Goal: Task Accomplishment & Management: Manage account settings

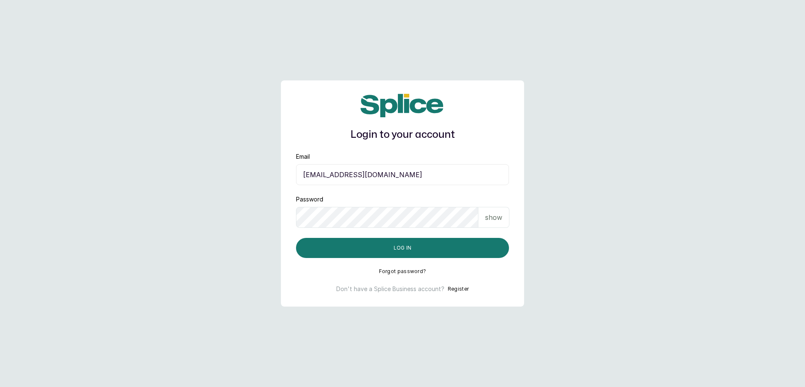
type input "[EMAIL_ADDRESS][DOMAIN_NAME]"
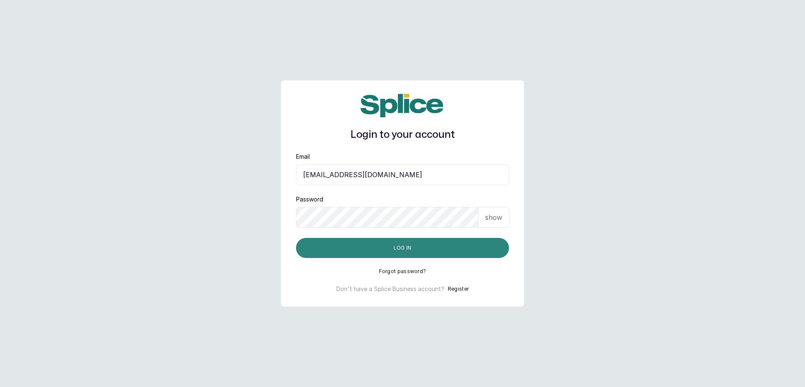
click at [367, 246] on button "Log in" at bounding box center [402, 248] width 213 height 20
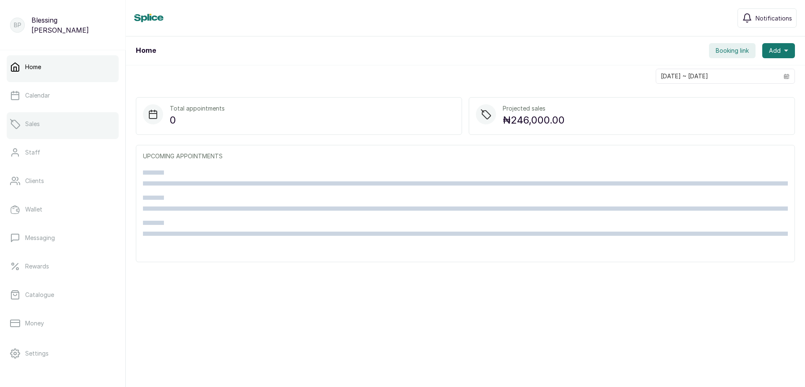
click at [55, 127] on link "Sales" at bounding box center [63, 123] width 112 height 23
